Goal: Task Accomplishment & Management: Manage account settings

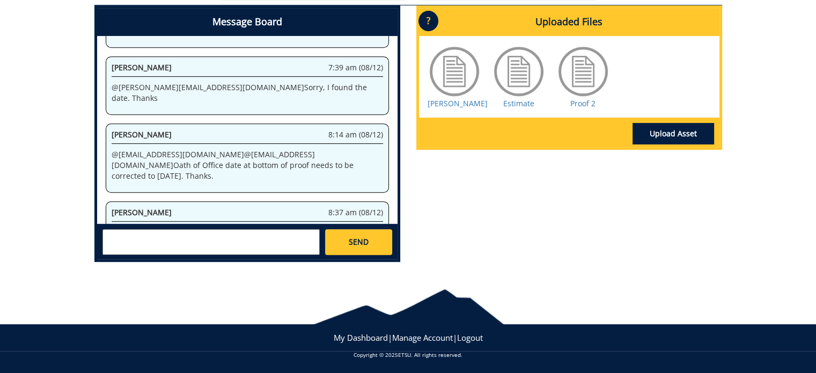
scroll to position [440, 0]
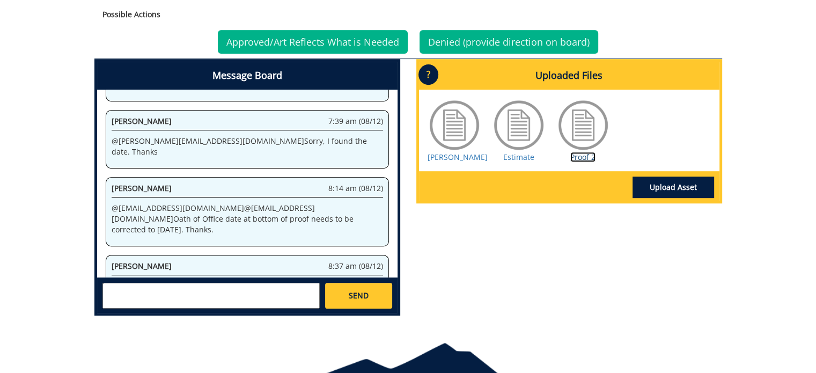
click at [580, 162] on link "Proof 2" at bounding box center [582, 157] width 25 height 10
click at [290, 40] on link "Approved/Art Reflects What is Needed" at bounding box center [313, 42] width 190 height 24
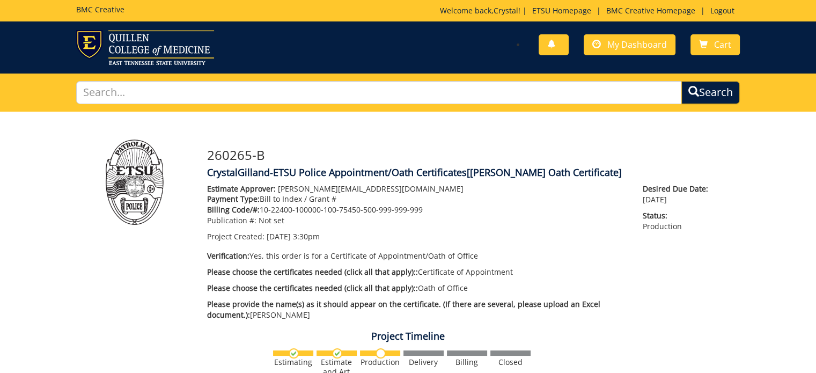
scroll to position [155, 0]
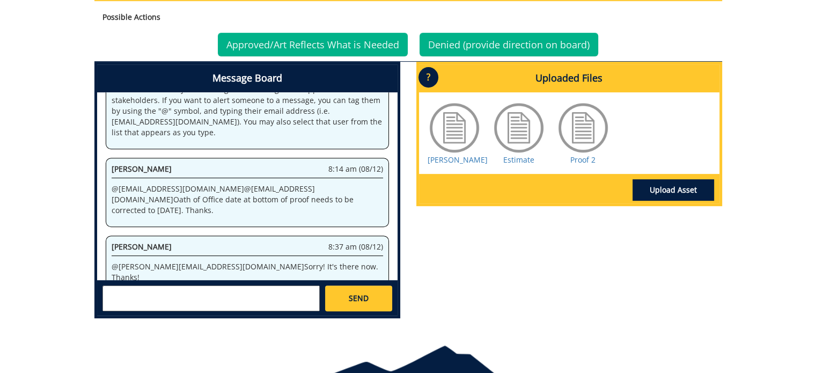
scroll to position [494, 0]
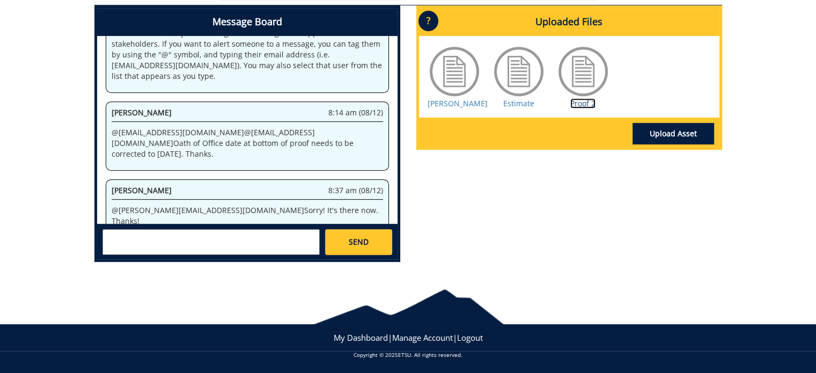
click at [585, 101] on link "Proof 2" at bounding box center [582, 103] width 25 height 10
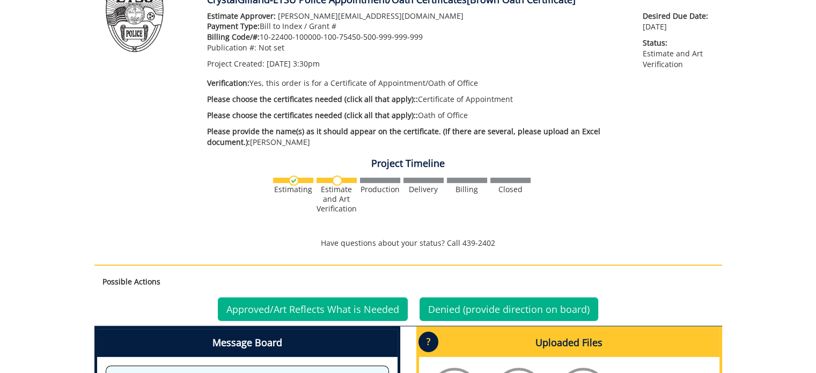
scroll to position [225, 0]
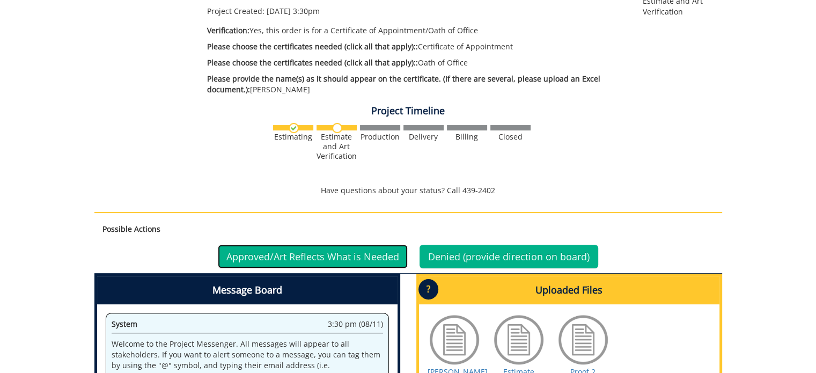
click at [249, 255] on link "Approved/Art Reflects What is Needed" at bounding box center [313, 257] width 190 height 24
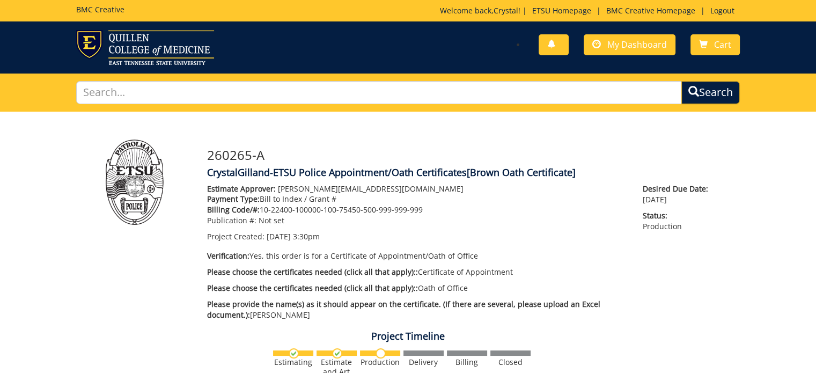
scroll to position [42, 0]
